Goal: Navigation & Orientation: Find specific page/section

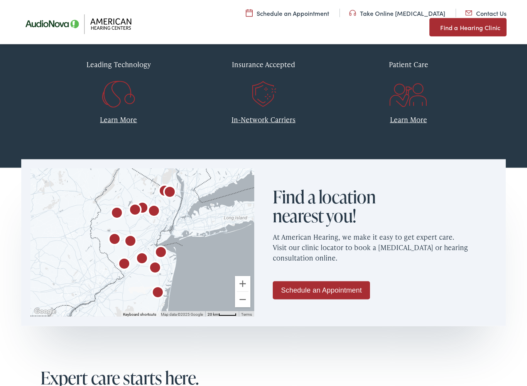
scroll to position [344, 0]
click at [28, 298] on div "To navigate the map with touch gestures double-tap and hold your finger on the …" at bounding box center [142, 242] width 242 height 167
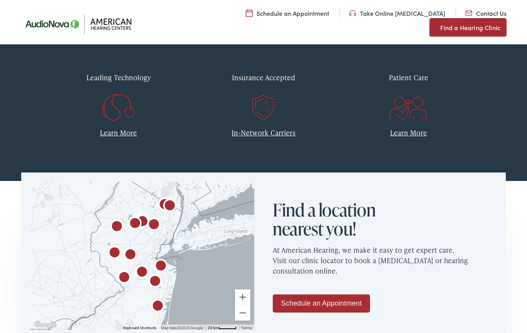
click at [65, 258] on div at bounding box center [142, 256] width 224 height 148
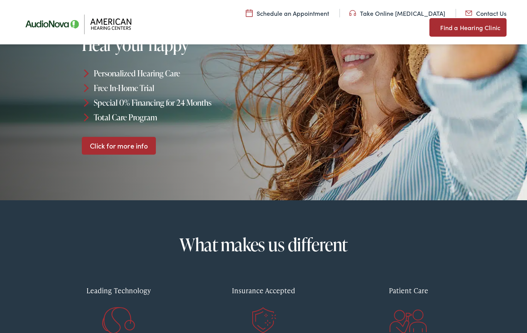
scroll to position [117, 0]
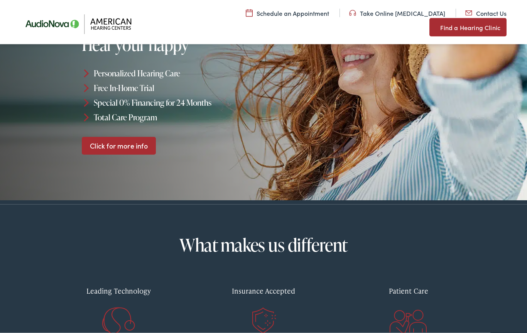
click at [459, 18] on link "Find a Hearing Clinic" at bounding box center [468, 27] width 77 height 19
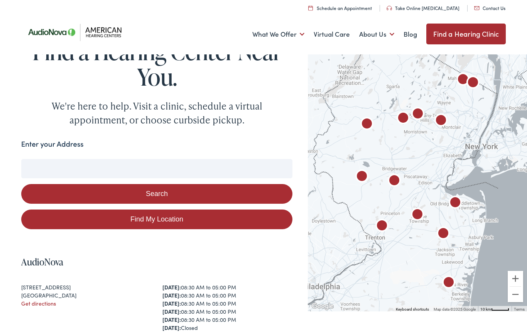
click at [49, 167] on input "Enter your Address" at bounding box center [157, 168] width 272 height 19
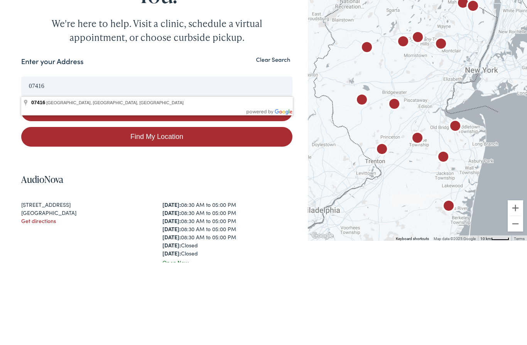
type input "Franklin, NJ 07416, USA"
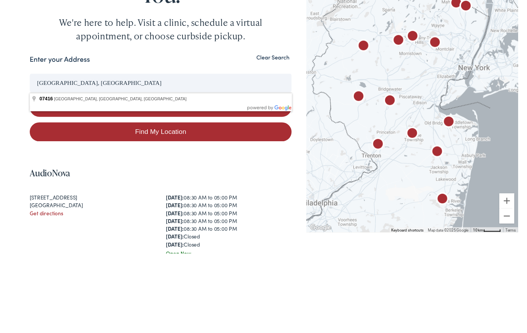
scroll to position [83, 0]
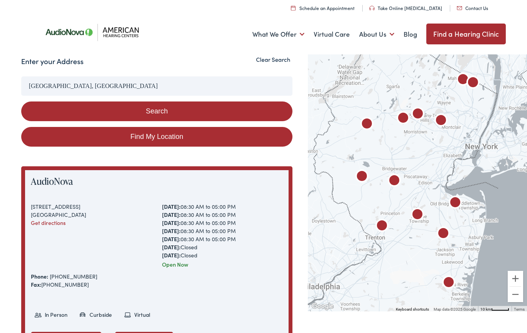
click at [151, 113] on button "Search" at bounding box center [157, 112] width 272 height 20
click at [151, 107] on button "Search" at bounding box center [157, 112] width 272 height 20
click at [152, 111] on button "Search" at bounding box center [157, 112] width 272 height 20
click at [148, 107] on button "Search" at bounding box center [157, 112] width 272 height 20
click at [151, 109] on button "Search" at bounding box center [157, 112] width 272 height 20
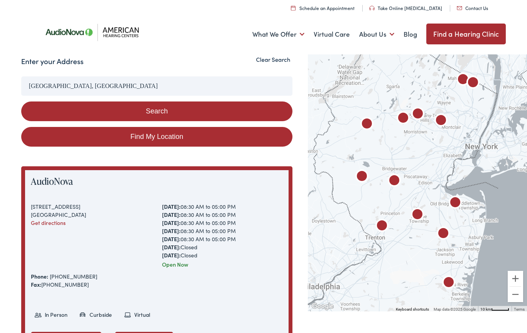
click at [149, 109] on button "Search" at bounding box center [157, 112] width 272 height 20
click at [148, 108] on button "Search" at bounding box center [157, 112] width 272 height 20
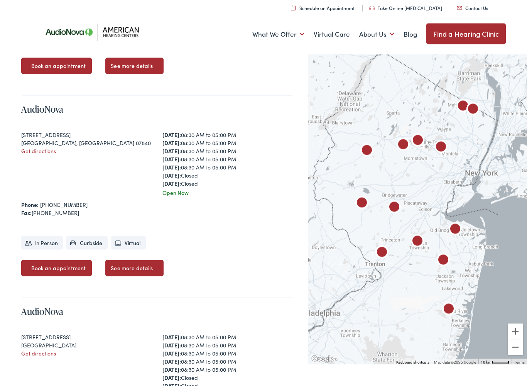
scroll to position [553, 0]
click at [30, 115] on link "AudioNova" at bounding box center [42, 108] width 42 height 13
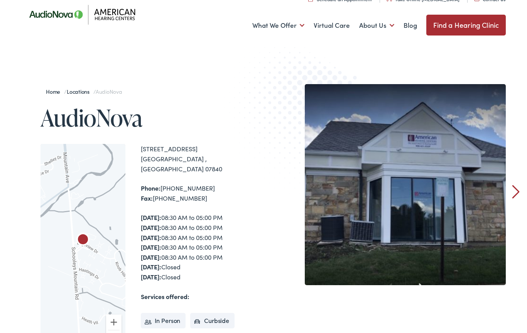
scroll to position [14, 0]
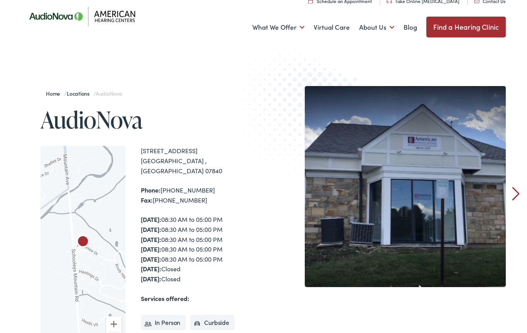
click at [0, 0] on link "Hearing Aids & Treatment" at bounding box center [0, 0] width 0 height 0
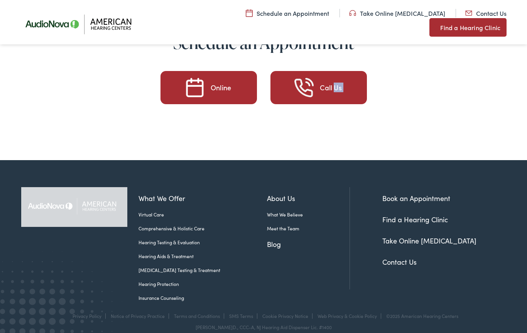
scroll to position [3479, 0]
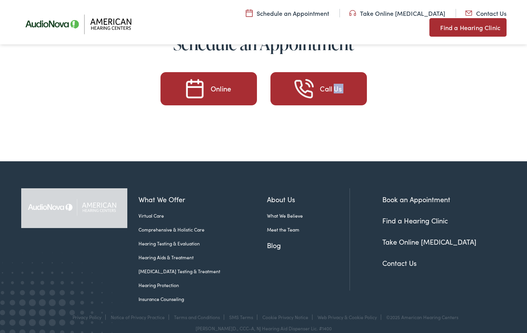
click at [145, 261] on link "Hearing Aids & Treatment" at bounding box center [203, 257] width 129 height 7
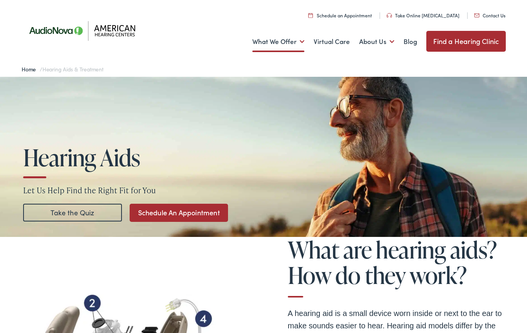
click at [62, 208] on link "Take the Quiz" at bounding box center [72, 213] width 99 height 18
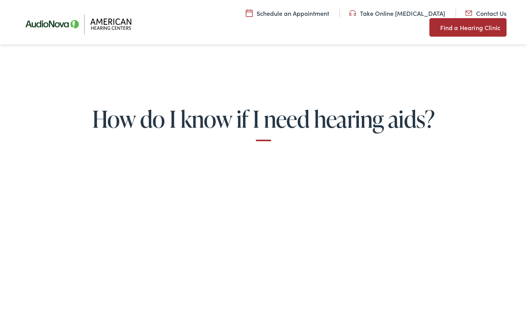
scroll to position [1262, 0]
